Goal: Ask a question

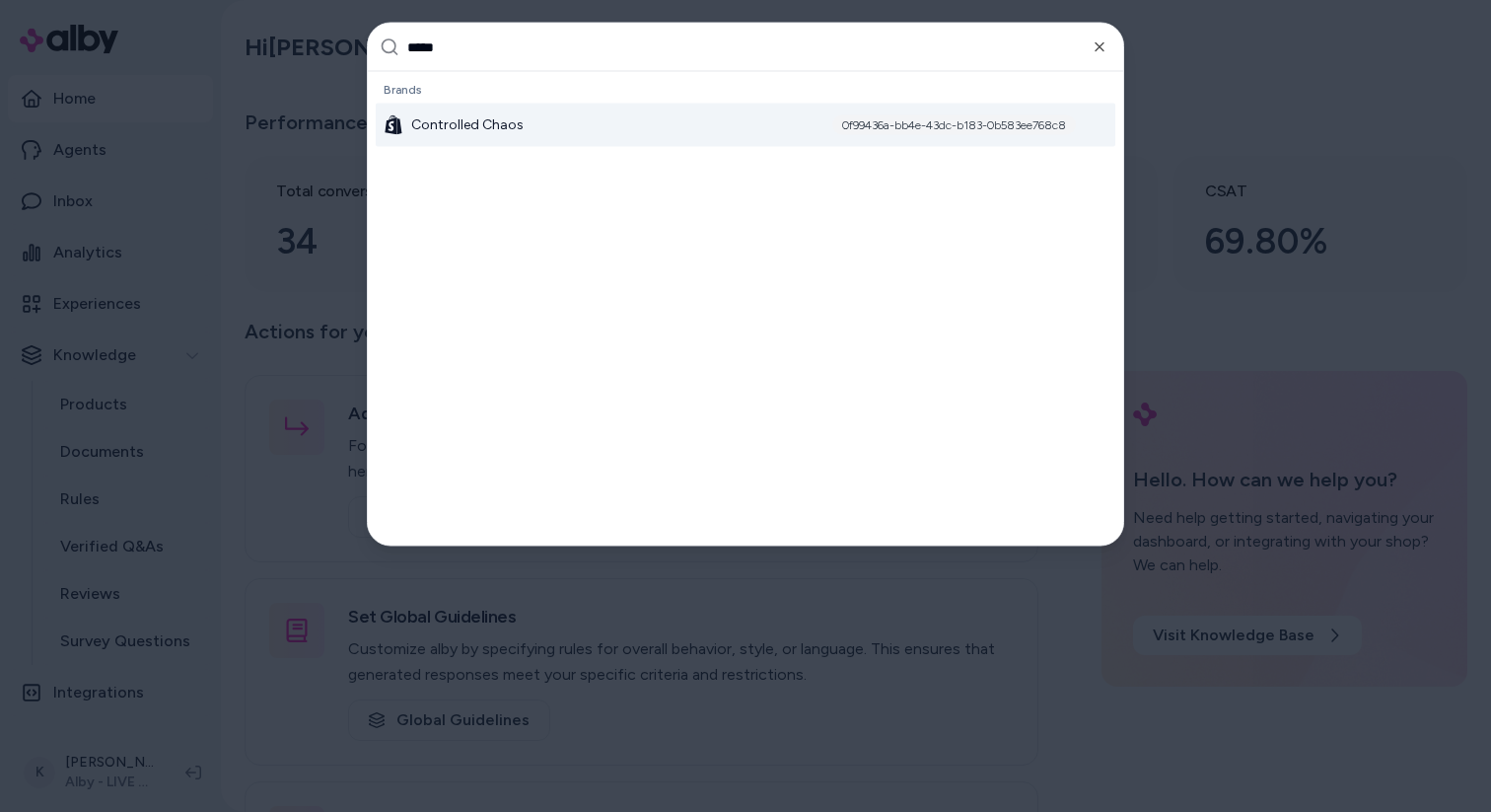
type input "******"
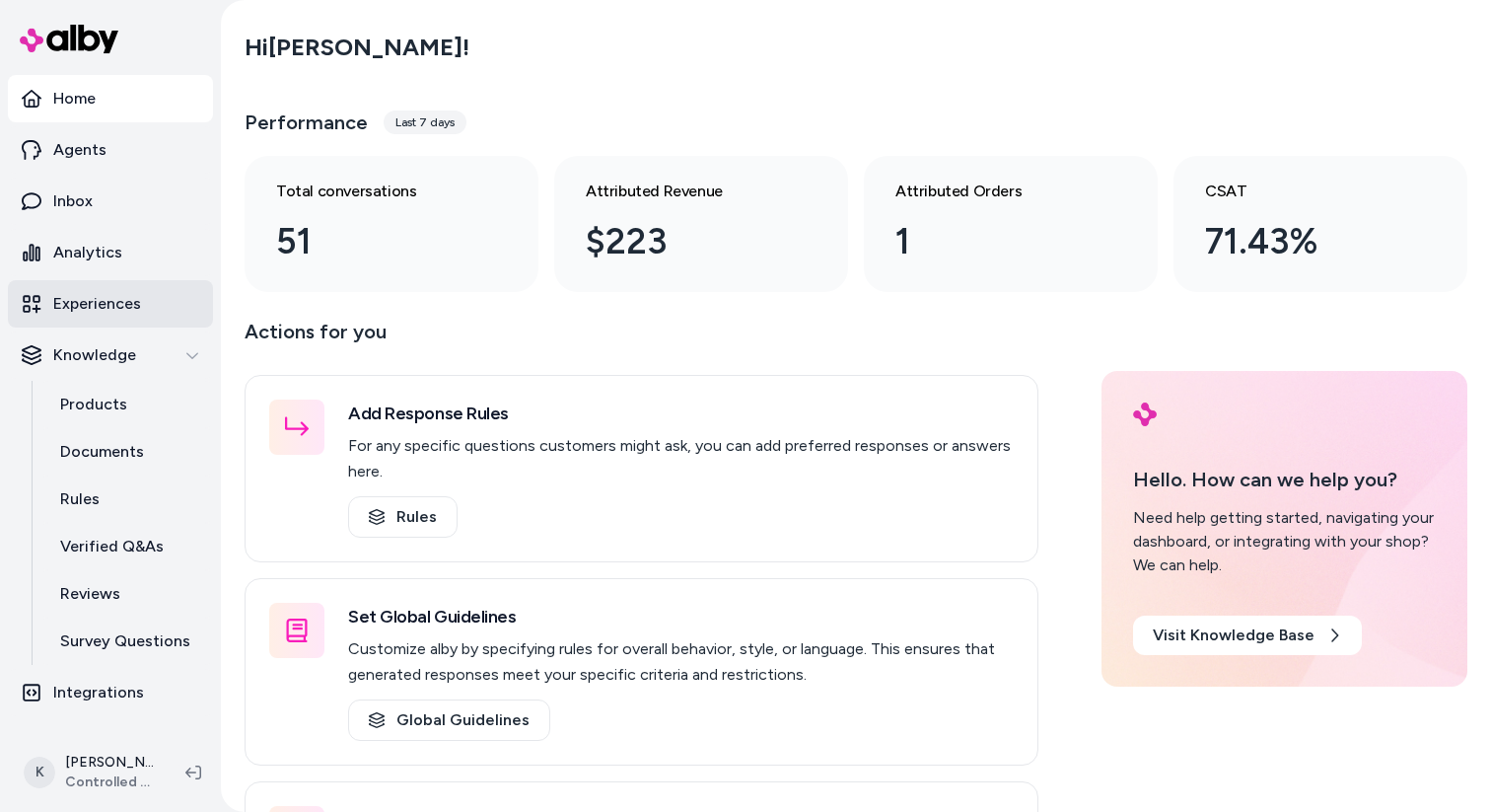
click at [112, 306] on p "Experiences" at bounding box center [97, 304] width 87 height 24
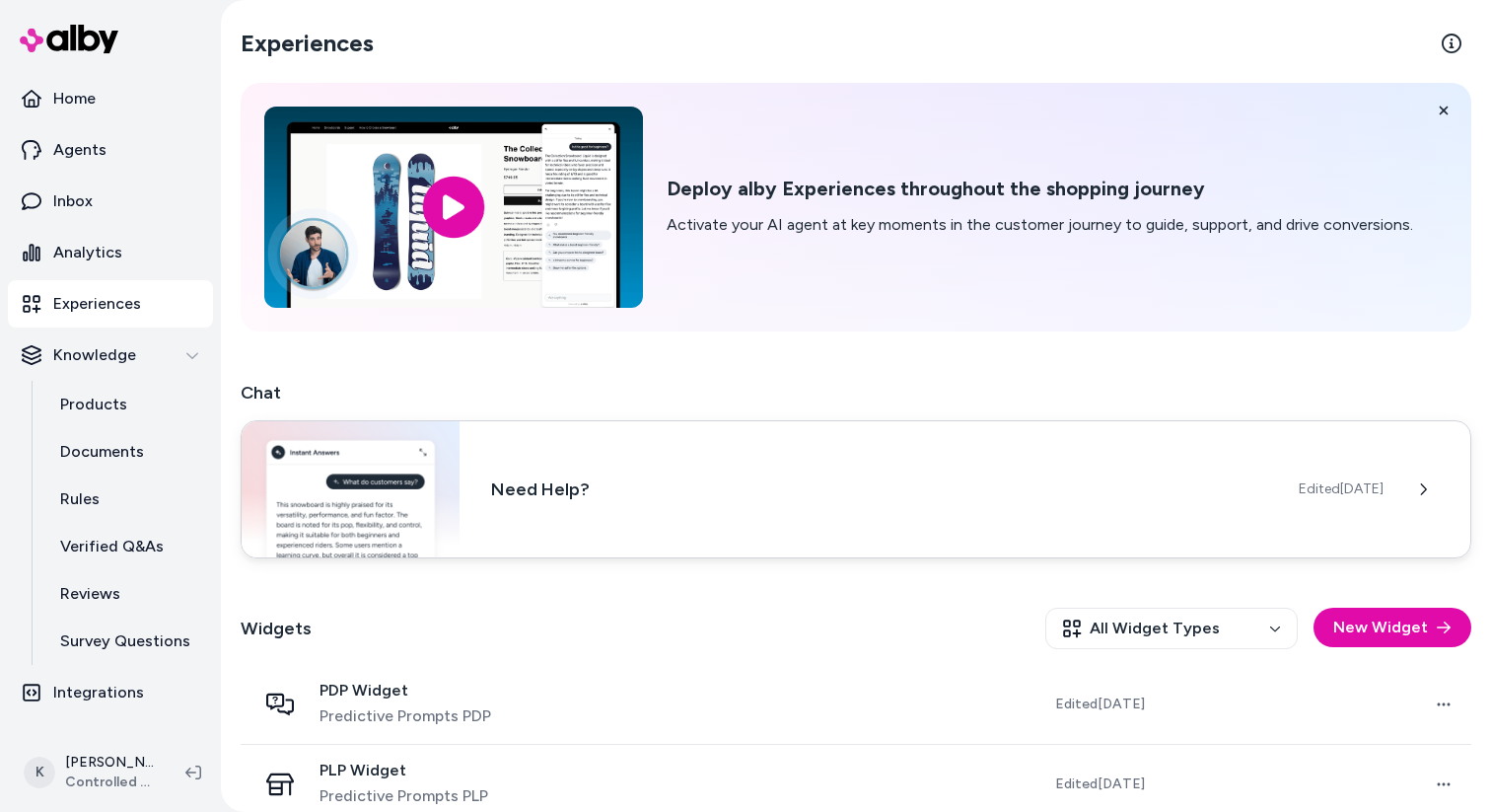
click at [772, 463] on div "Need Help? Edited [DATE]" at bounding box center [856, 488] width 1231 height 138
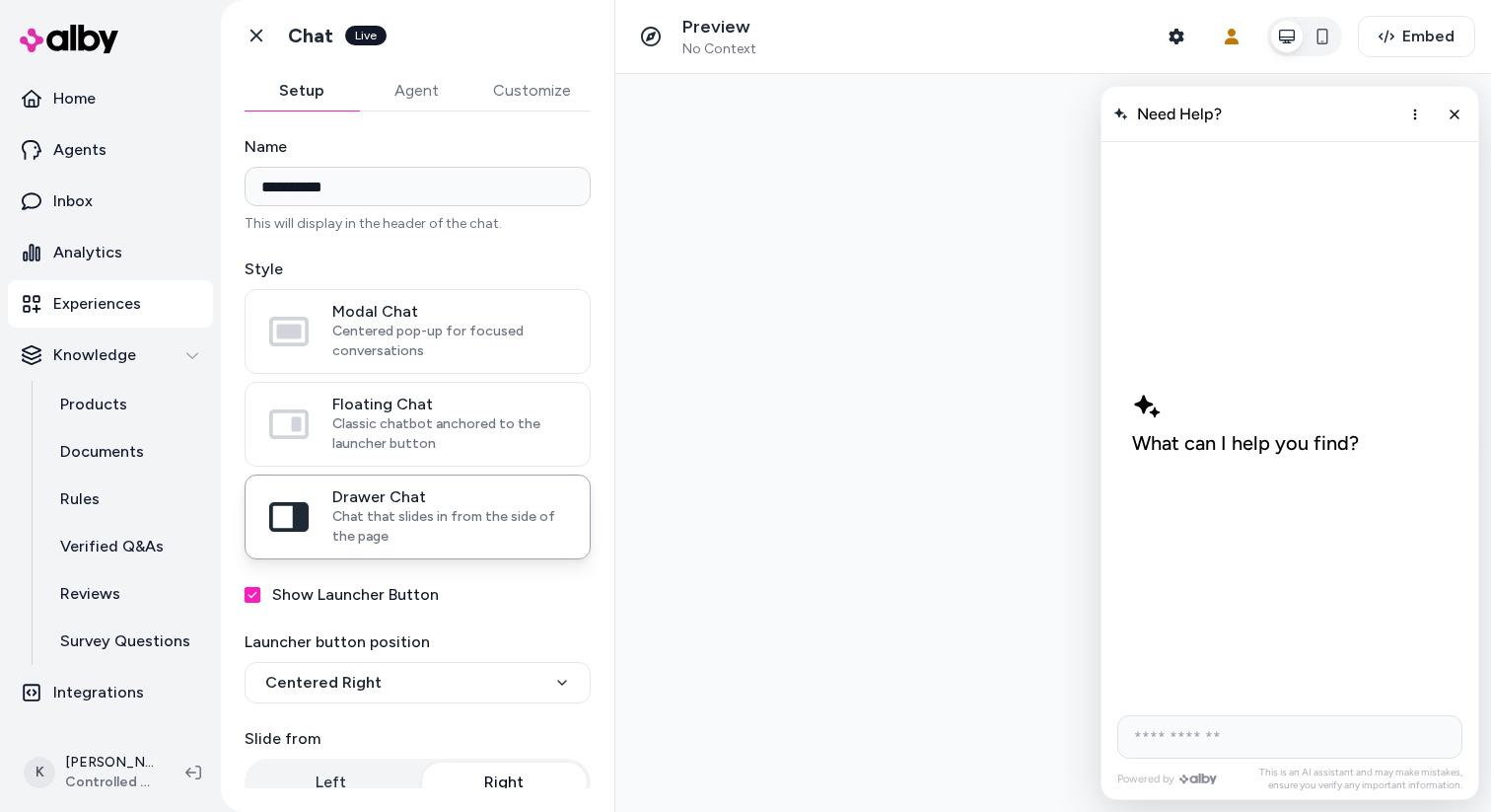
click at [411, 78] on button "Agent" at bounding box center [416, 91] width 114 height 40
